Goal: Task Accomplishment & Management: Manage account settings

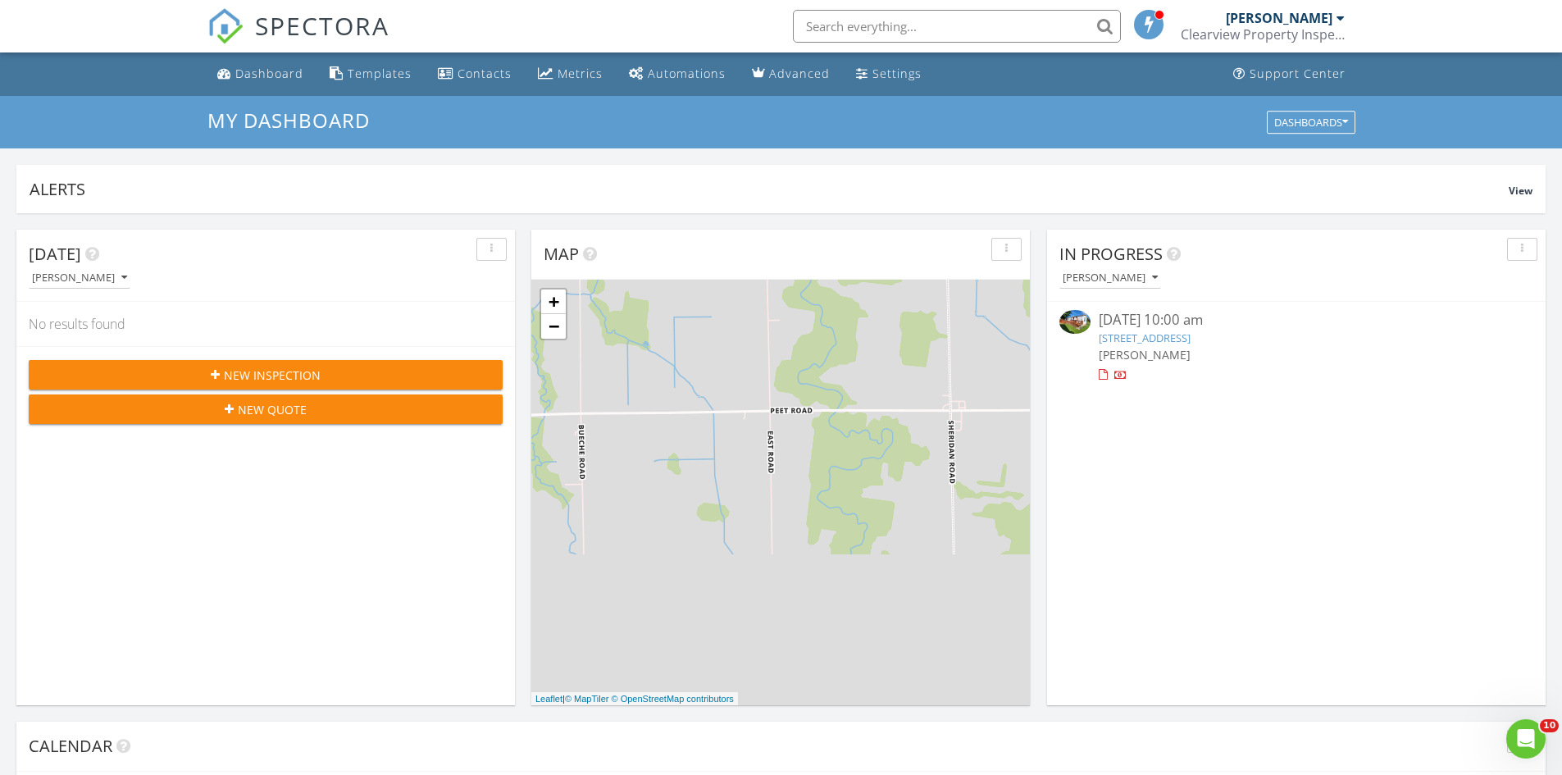
click at [1167, 335] on link "2900 Parkview Dr, Port Hope, MI 48468" at bounding box center [1145, 337] width 92 height 15
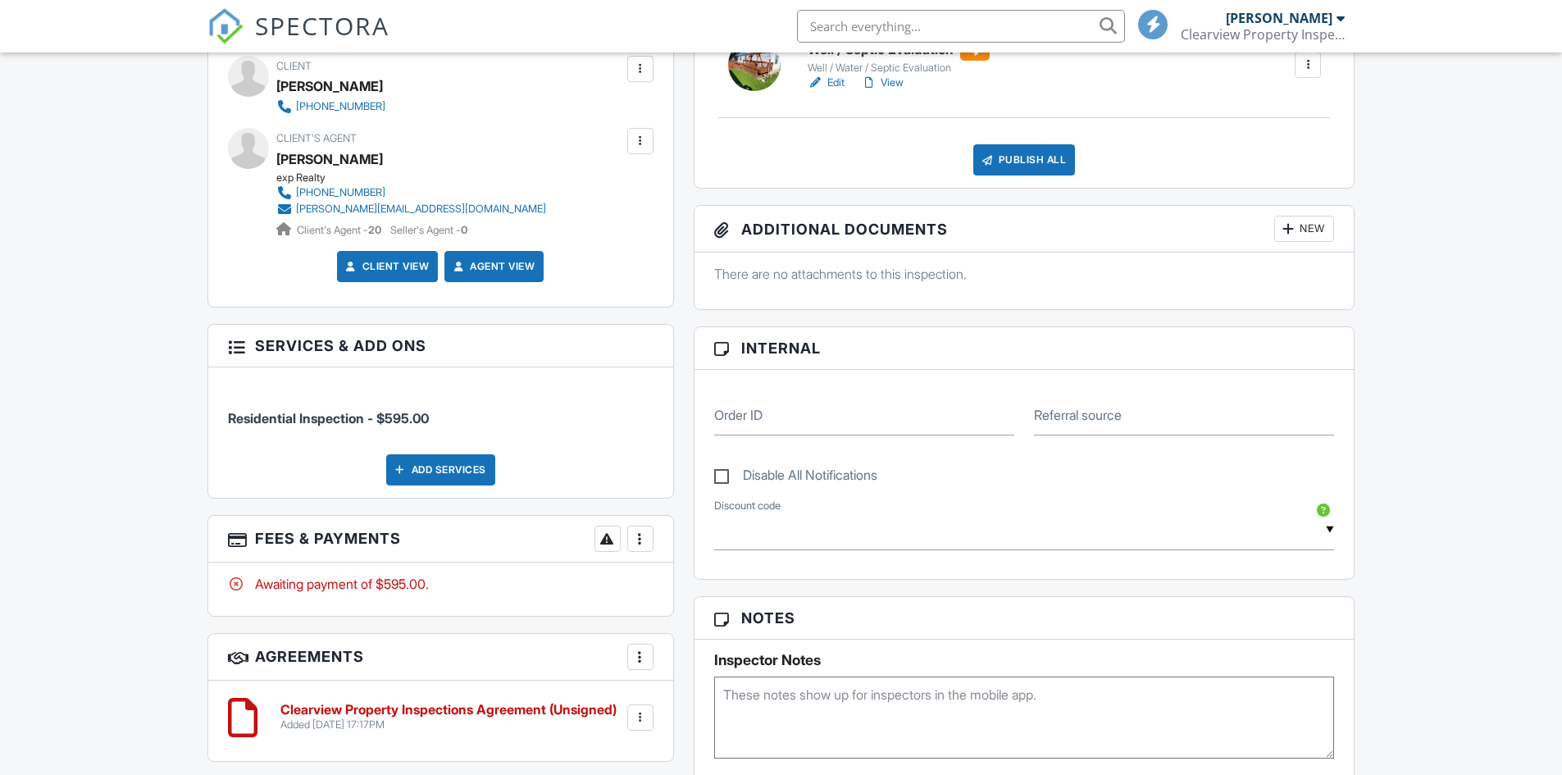
click at [644, 539] on div at bounding box center [640, 538] width 16 height 16
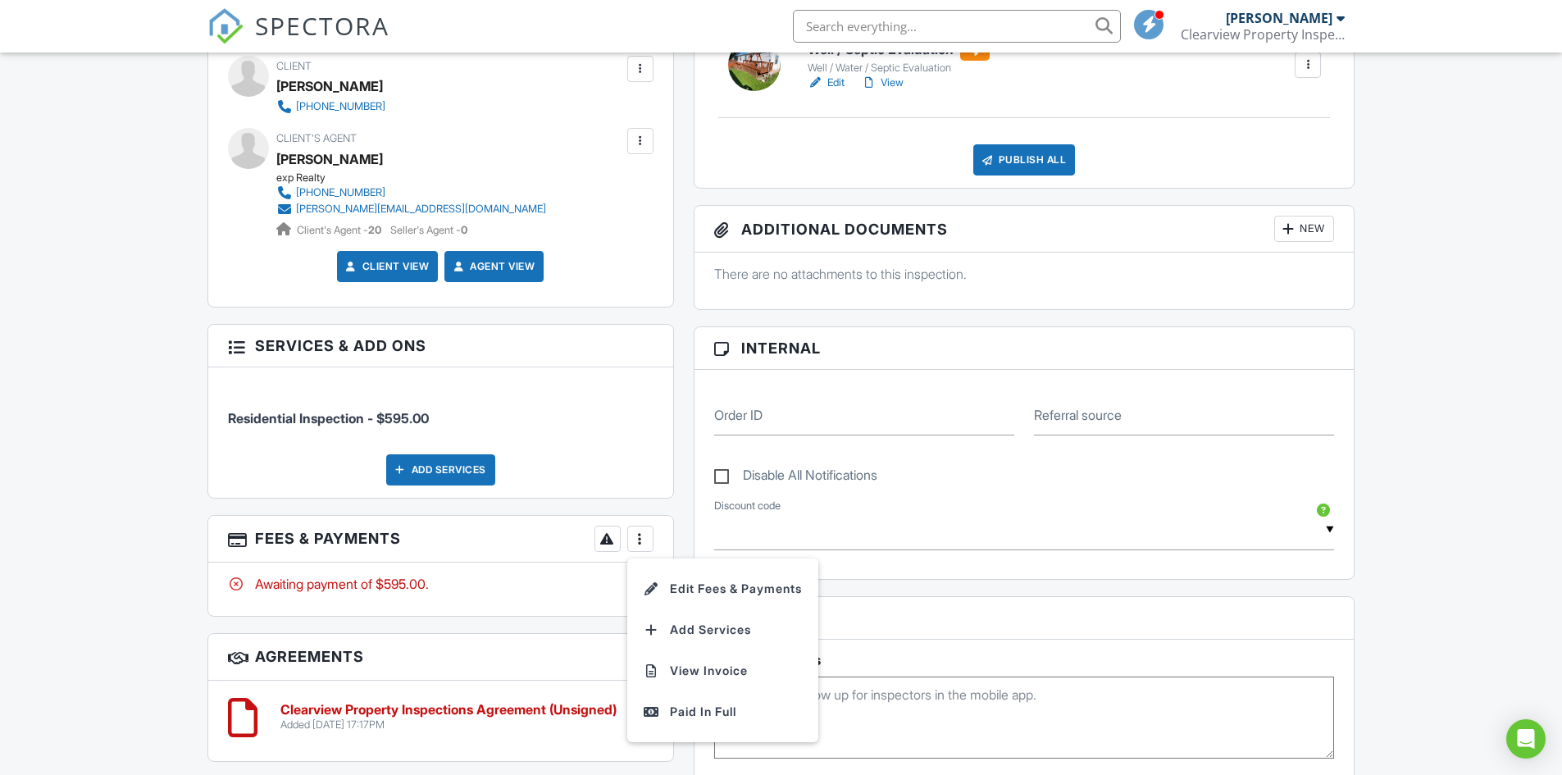
drag, startPoint x: 681, startPoint y: 712, endPoint x: 304, endPoint y: 516, distance: 425.0
click at [682, 710] on div "Paid In Full" at bounding box center [723, 712] width 158 height 20
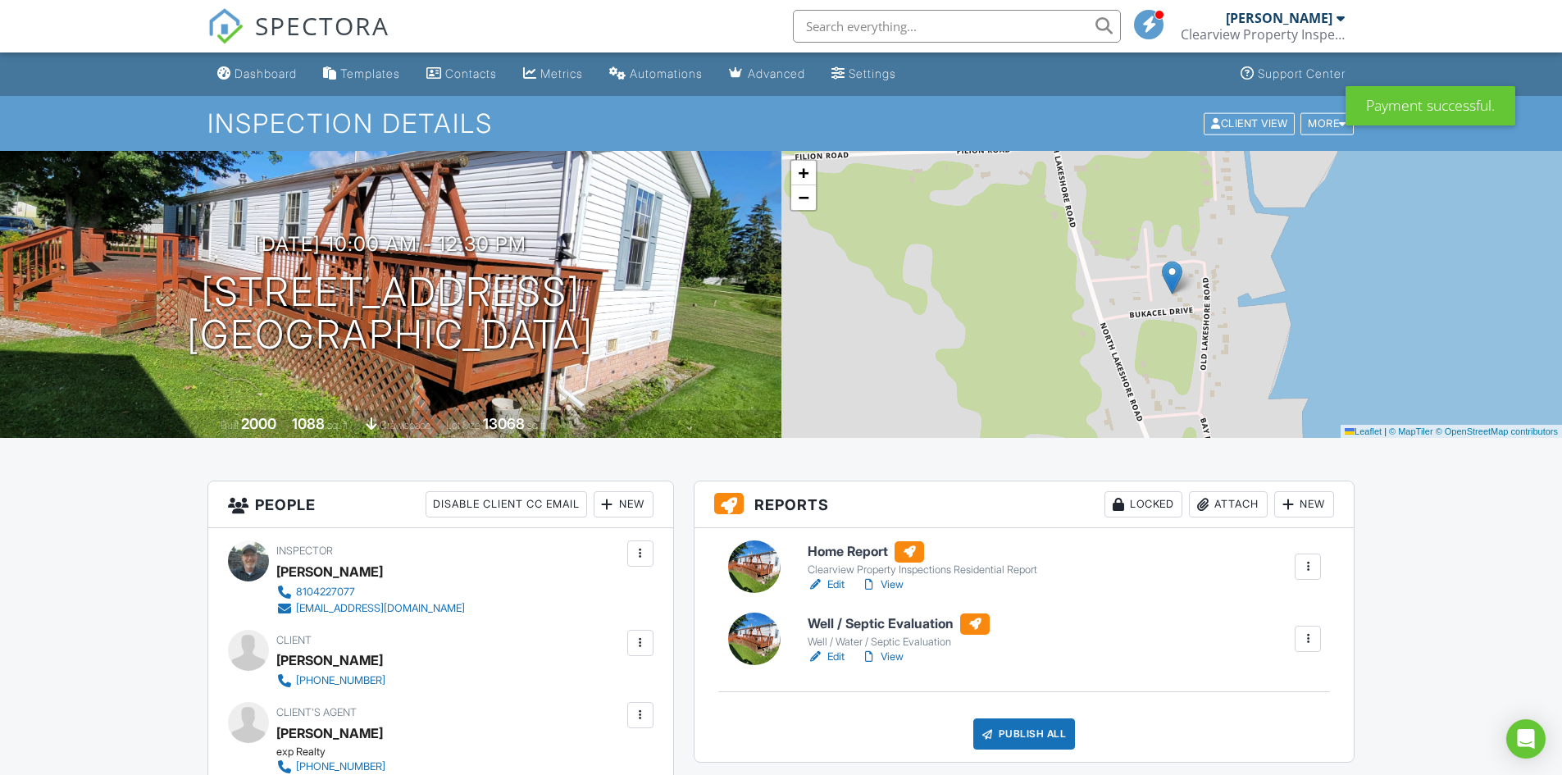
click at [890, 581] on link "View" at bounding box center [882, 584] width 43 height 16
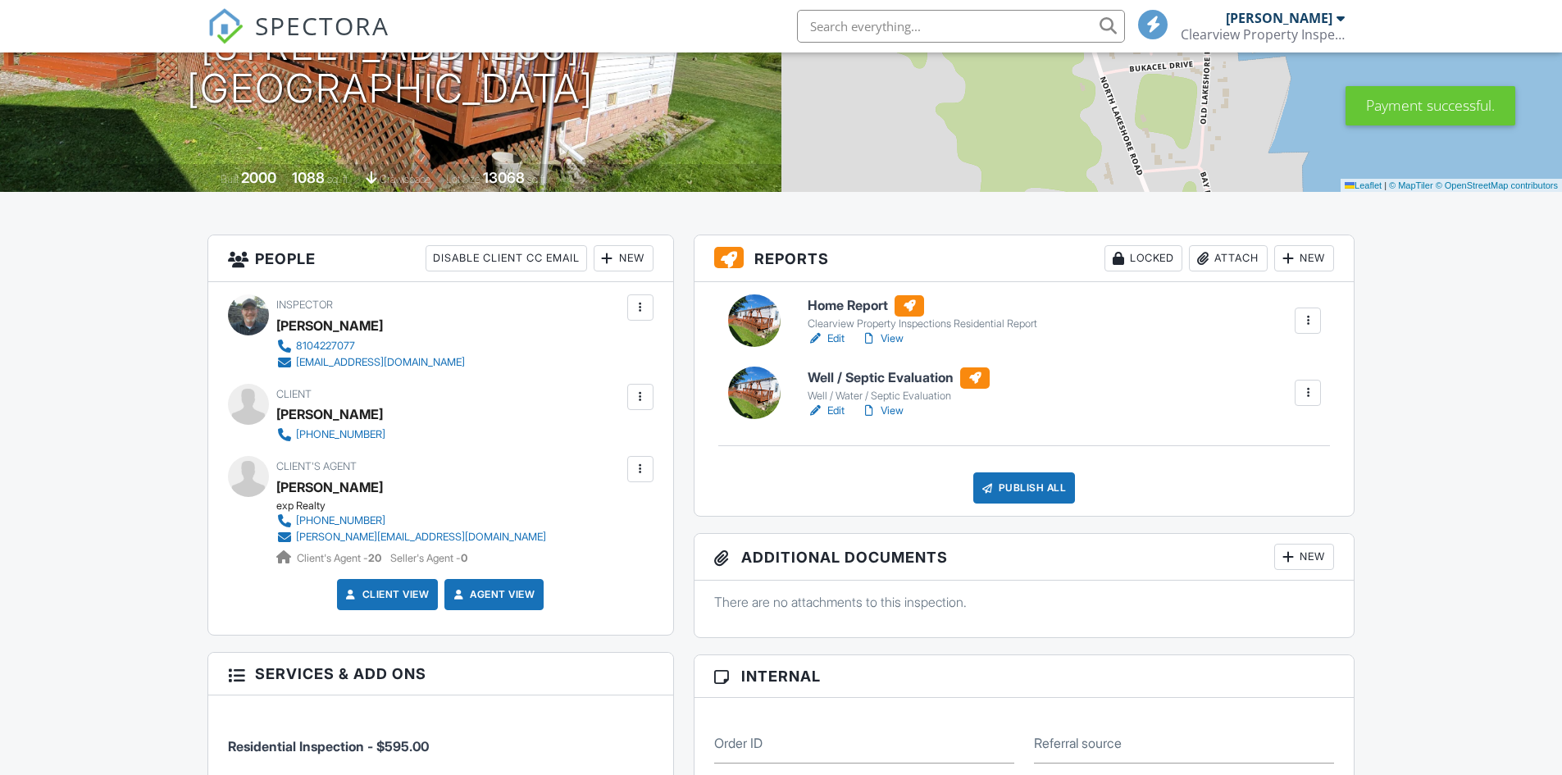
click at [1008, 489] on div "Publish All" at bounding box center [1024, 487] width 102 height 31
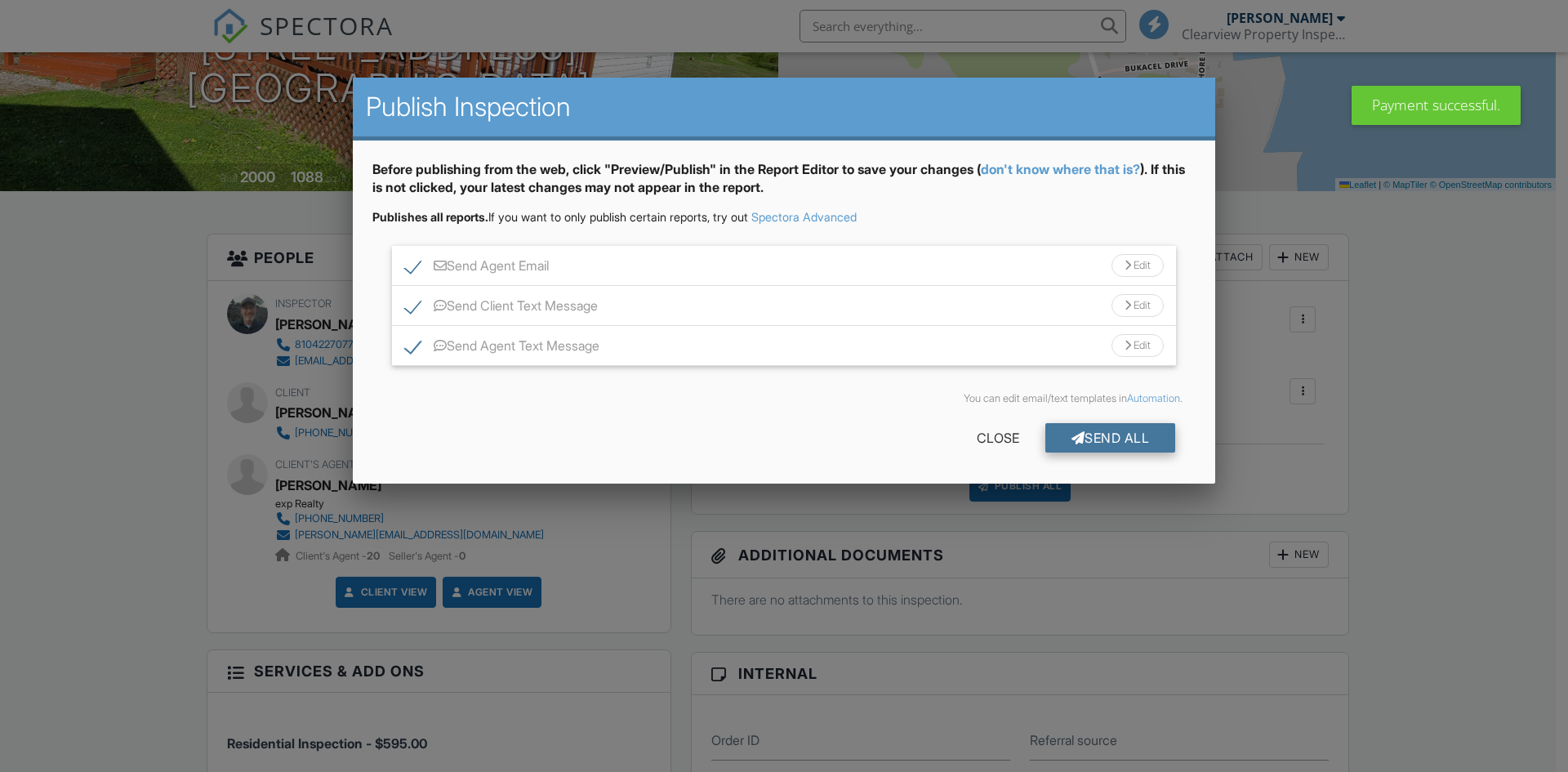
click at [1112, 436] on div "Send All" at bounding box center [1110, 438] width 131 height 30
